Goal: Information Seeking & Learning: Learn about a topic

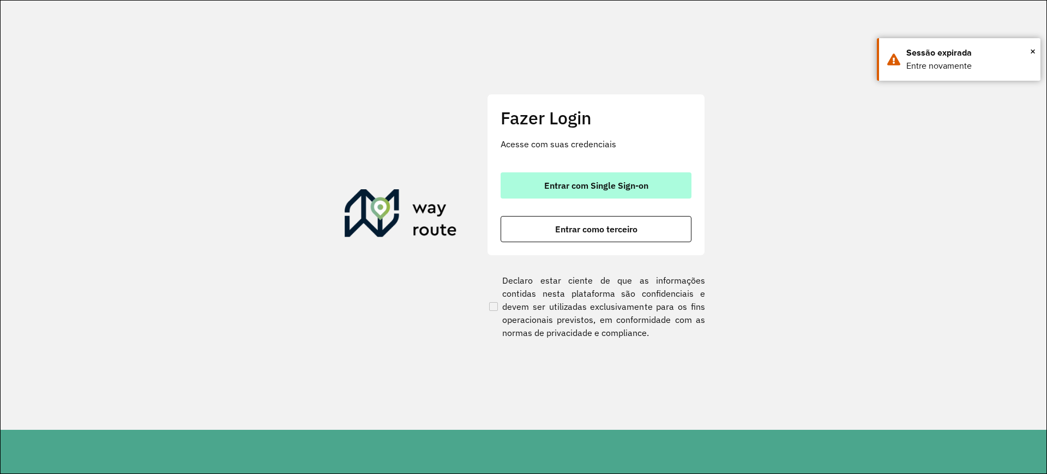
click at [602, 193] on button "Entrar com Single Sign-on" at bounding box center [596, 185] width 191 height 26
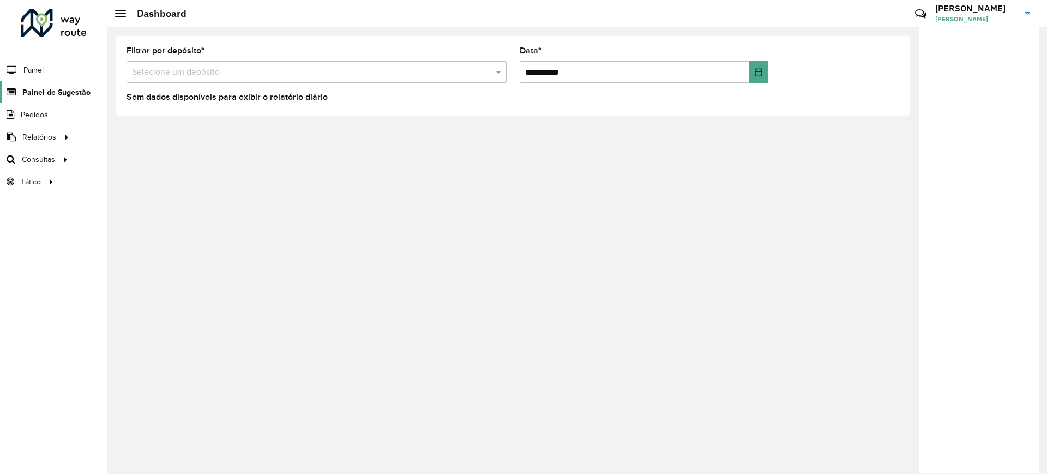
click at [39, 94] on span "Painel de Sugestão" at bounding box center [56, 92] width 68 height 11
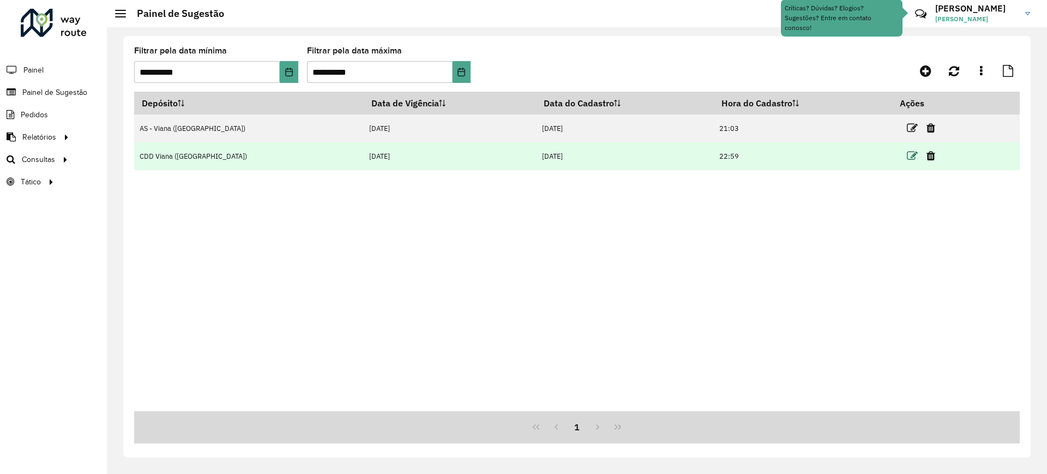
click at [907, 158] on icon at bounding box center [912, 156] width 11 height 11
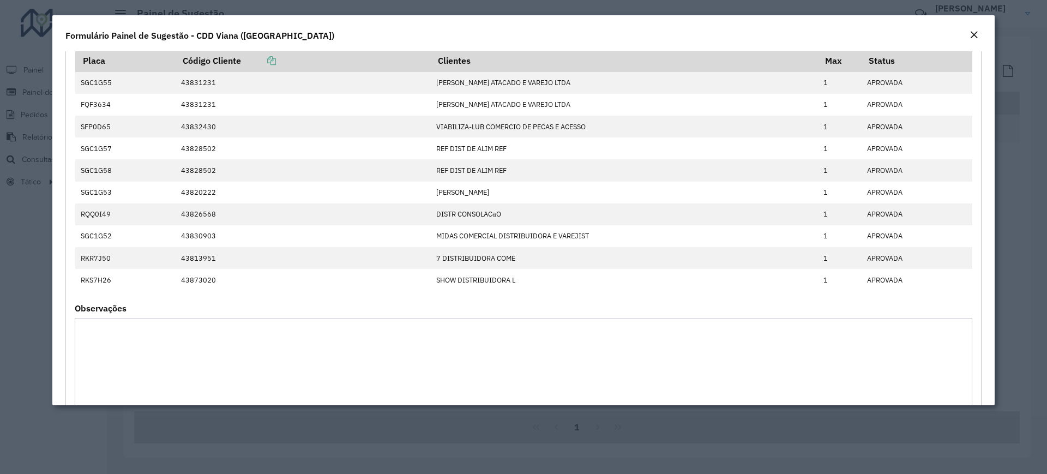
scroll to position [613, 0]
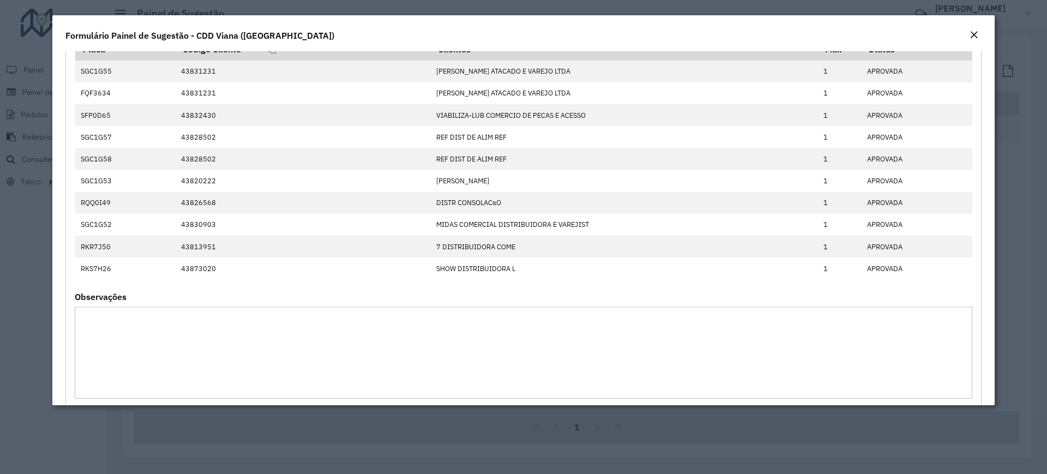
click at [974, 37] on em "Close" at bounding box center [974, 35] width 9 height 9
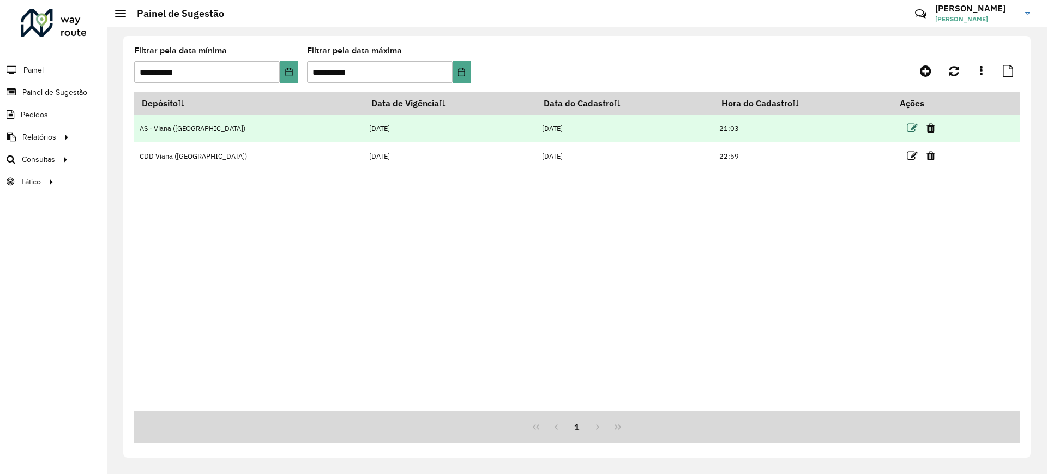
click at [907, 129] on icon at bounding box center [912, 128] width 11 height 11
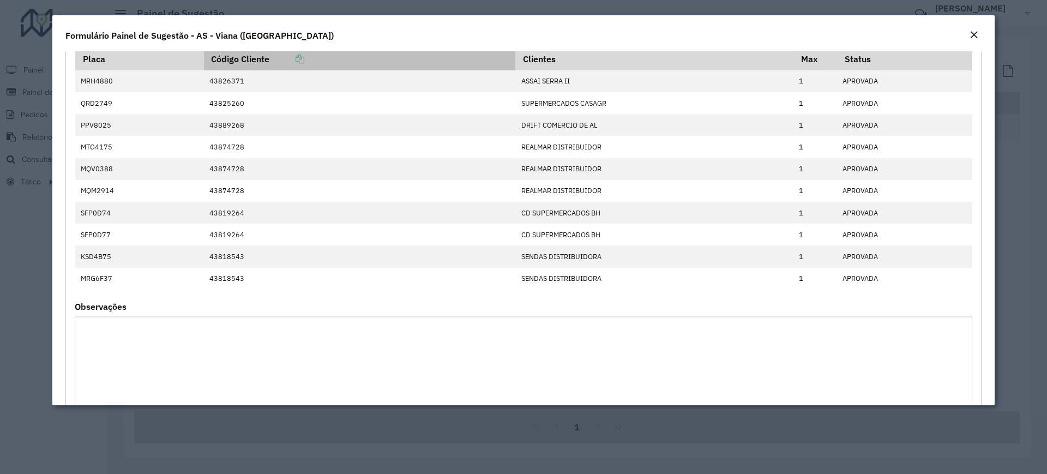
scroll to position [0, 0]
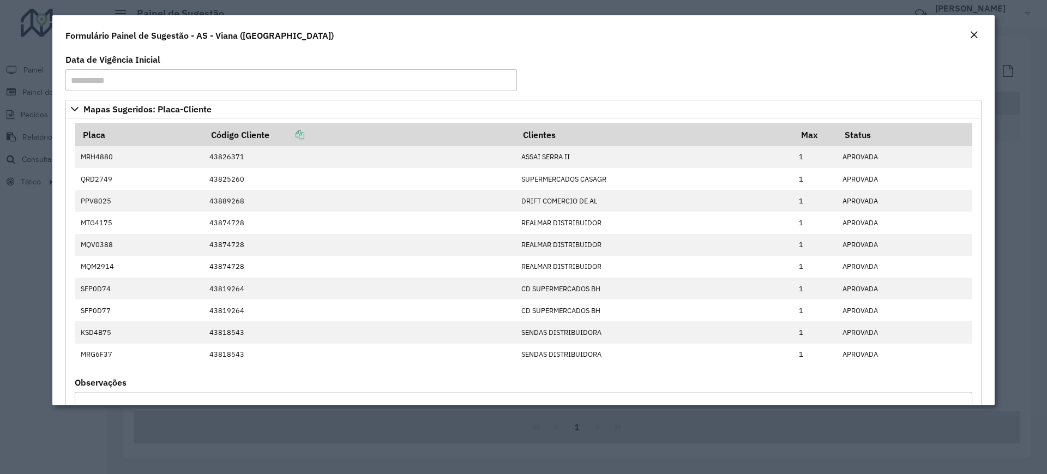
click at [976, 33] on em "Close" at bounding box center [974, 35] width 9 height 9
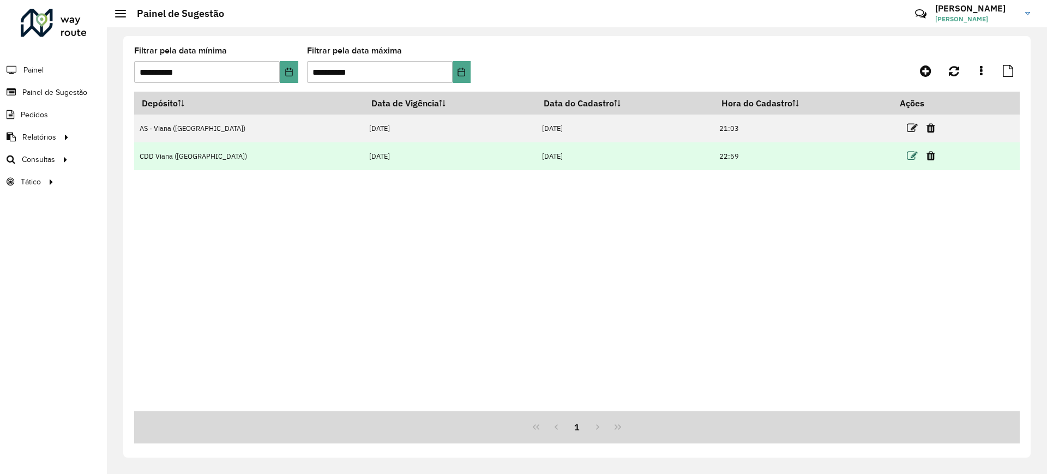
click at [907, 157] on icon at bounding box center [912, 156] width 11 height 11
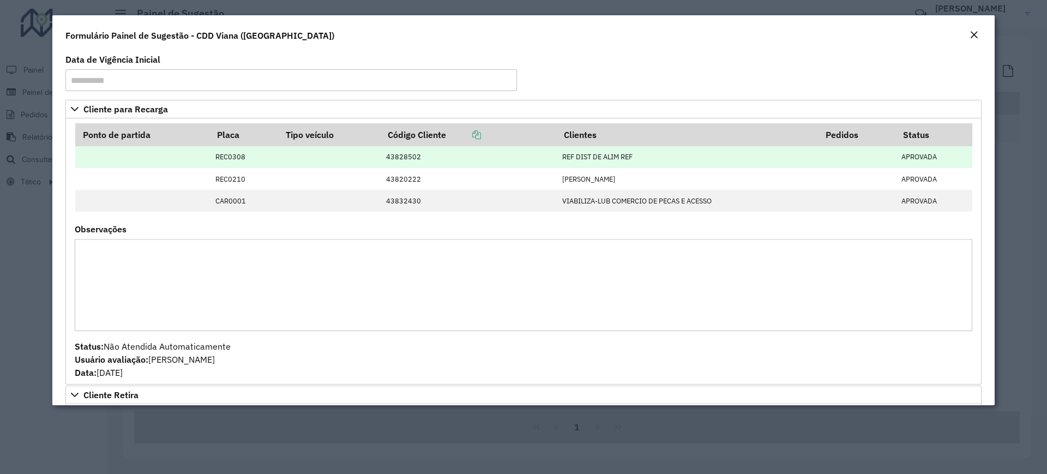
drag, startPoint x: 351, startPoint y: 146, endPoint x: 341, endPoint y: 147, distance: 10.4
click at [347, 148] on table "Ponto de partida Placa Tipo veículo Código Cliente Clientes Pedidos Status REC0…" at bounding box center [524, 167] width 898 height 89
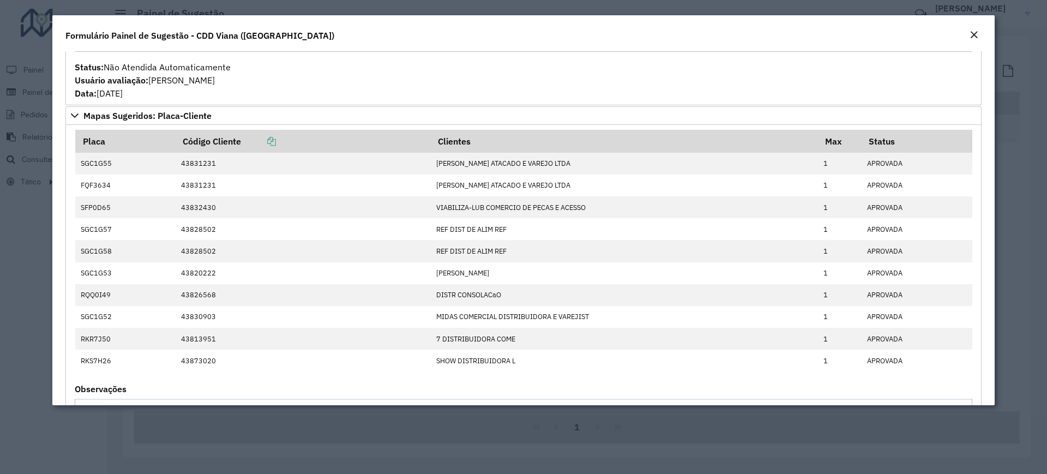
scroll to position [545, 0]
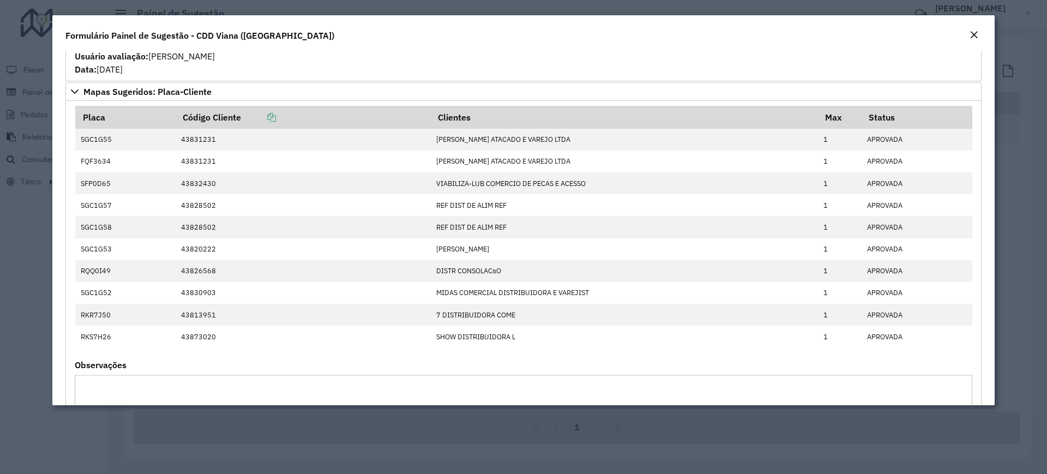
drag, startPoint x: 977, startPoint y: 38, endPoint x: 995, endPoint y: 23, distance: 23.7
click at [977, 38] on em "Close" at bounding box center [974, 35] width 9 height 9
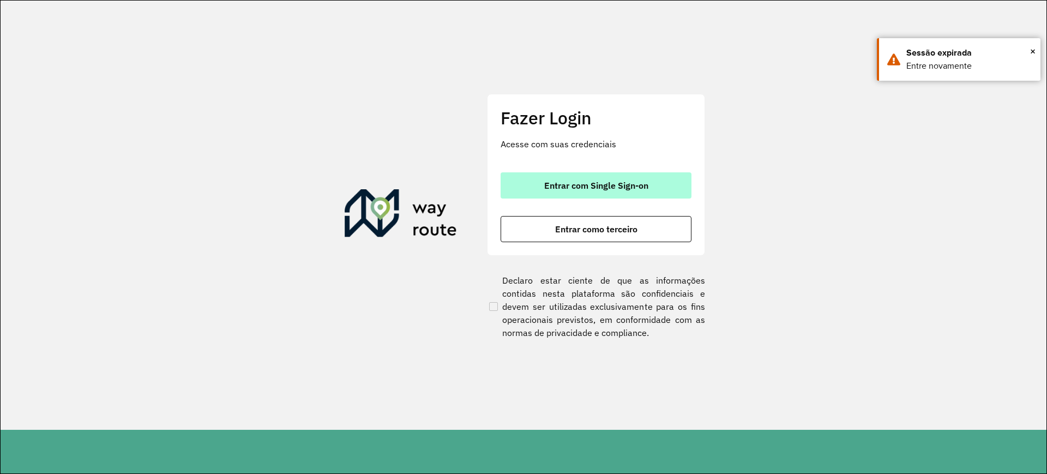
click at [668, 190] on button "Entrar com Single Sign-on" at bounding box center [596, 185] width 191 height 26
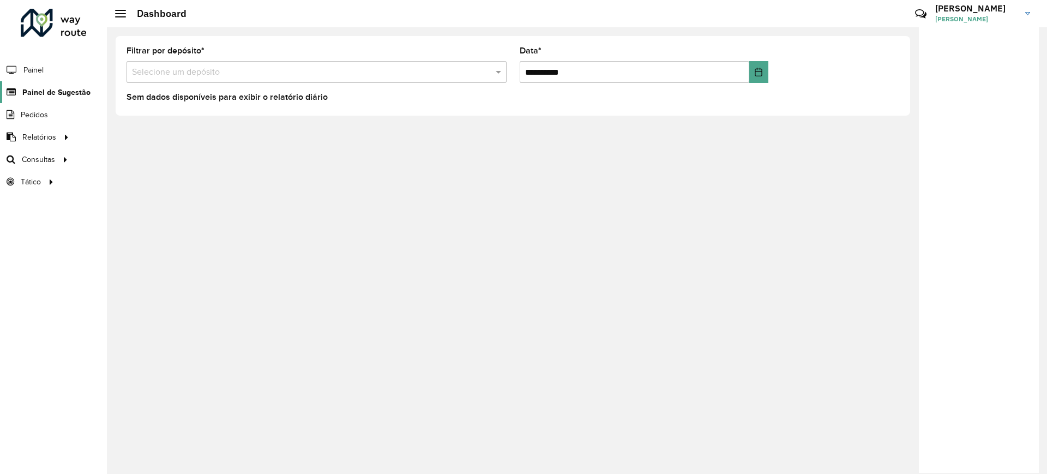
click at [34, 91] on span "Painel de Sugestão" at bounding box center [56, 92] width 68 height 11
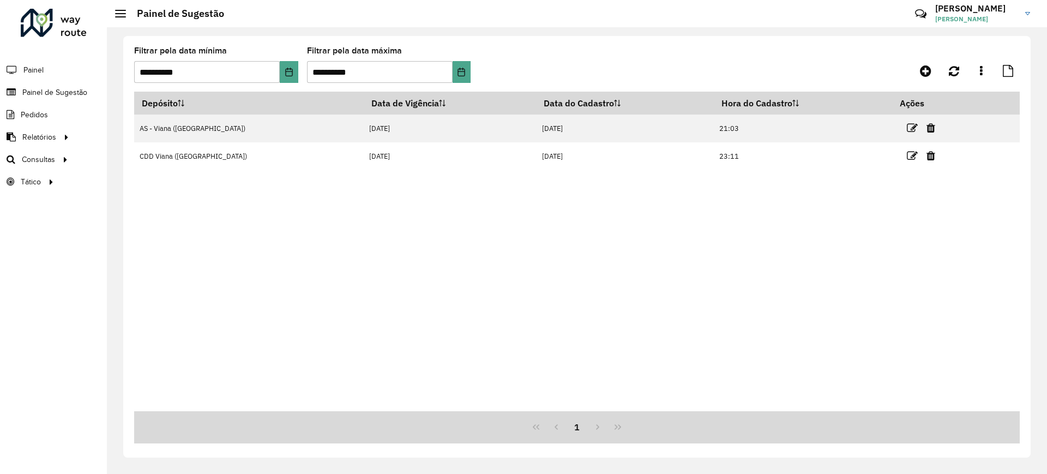
click at [907, 155] on icon at bounding box center [912, 156] width 11 height 11
